Goal: Task Accomplishment & Management: Manage account settings

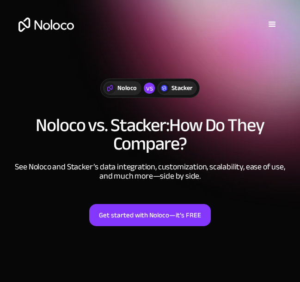
click at [235, 97] on div "Noloco vs Stacker" at bounding box center [149, 93] width 281 height 29
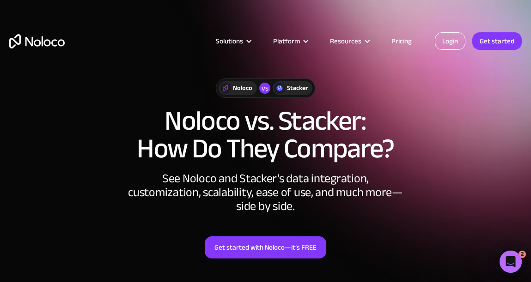
click at [439, 41] on link "Login" at bounding box center [450, 41] width 30 height 18
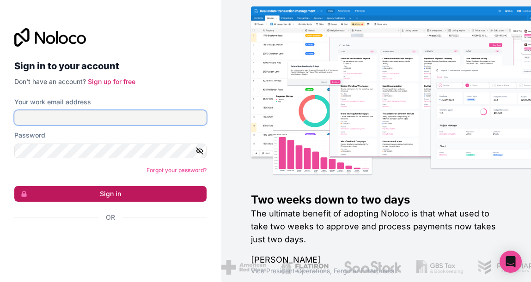
type input "Fernando@district8dublin.com"
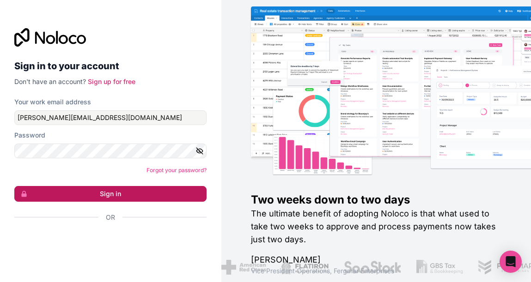
click at [125, 196] on button "Sign in" at bounding box center [110, 194] width 192 height 16
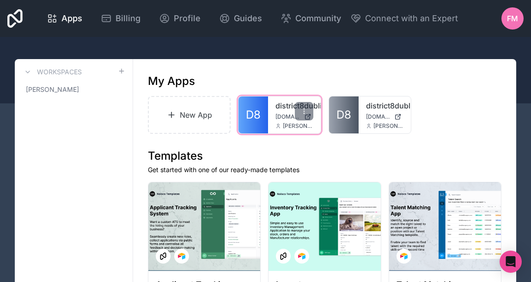
click at [286, 118] on span "district8dublin.noloco.co" at bounding box center [287, 116] width 24 height 7
